Goal: Check status

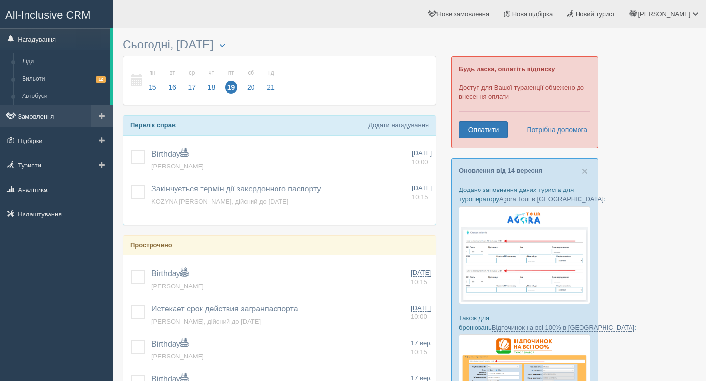
click at [51, 113] on link "Замовлення" at bounding box center [56, 116] width 113 height 22
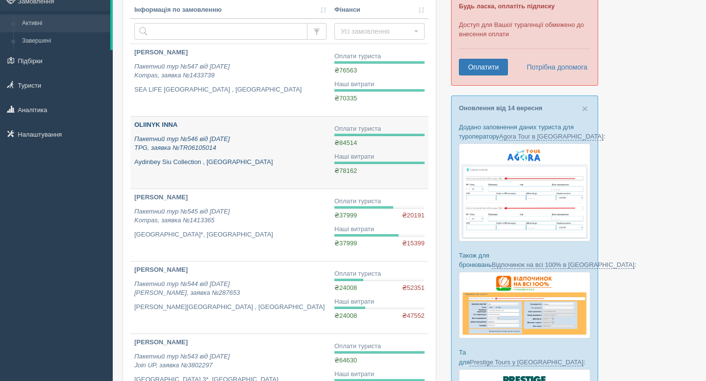
scroll to position [64, 0]
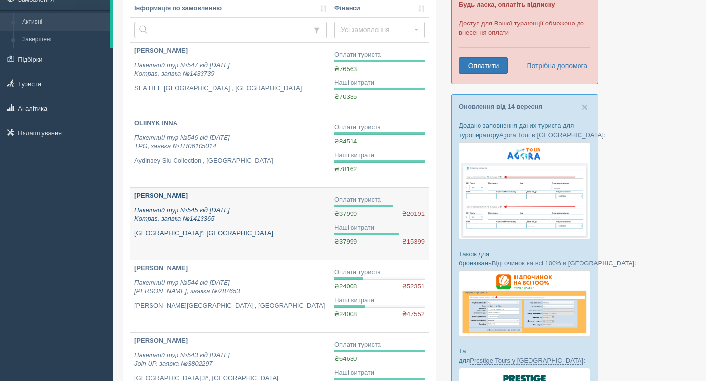
click at [162, 199] on b "[PERSON_NAME]" at bounding box center [160, 195] width 53 height 7
click at [164, 196] on b "[PERSON_NAME]" at bounding box center [160, 195] width 53 height 7
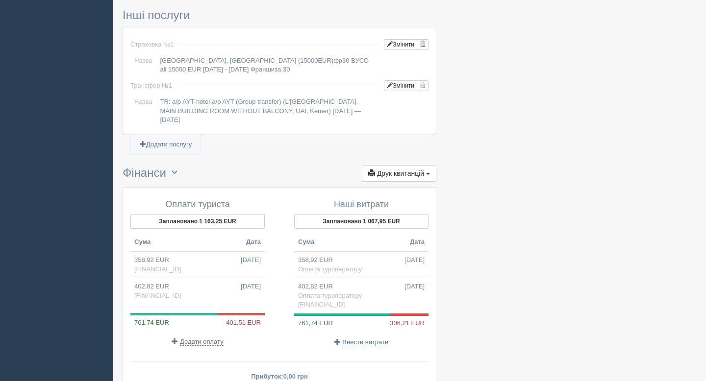
scroll to position [956, 0]
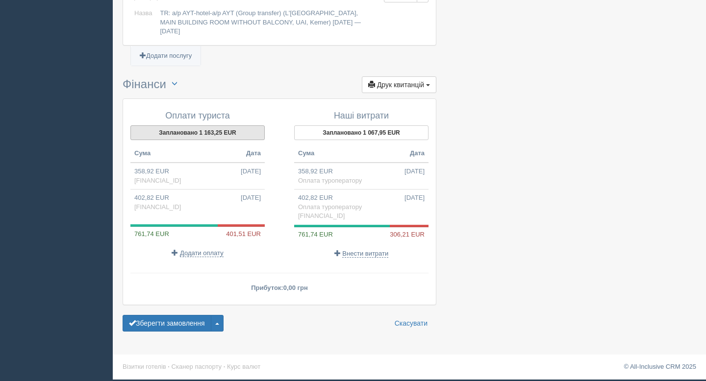
click at [217, 133] on button "Заплановано 1 163,25 EUR" at bounding box center [197, 133] width 134 height 15
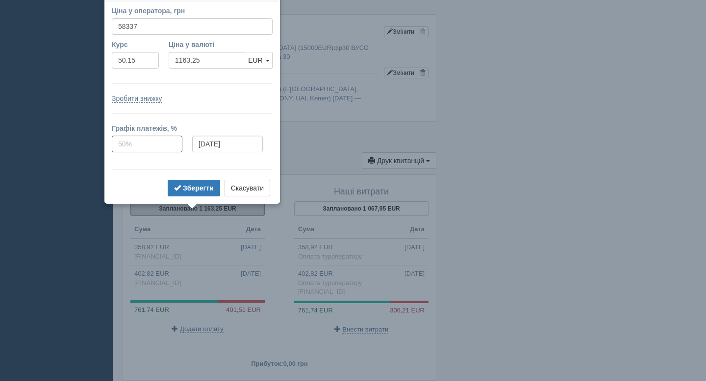
scroll to position [856, 0]
